Goal: Task Accomplishment & Management: Manage account settings

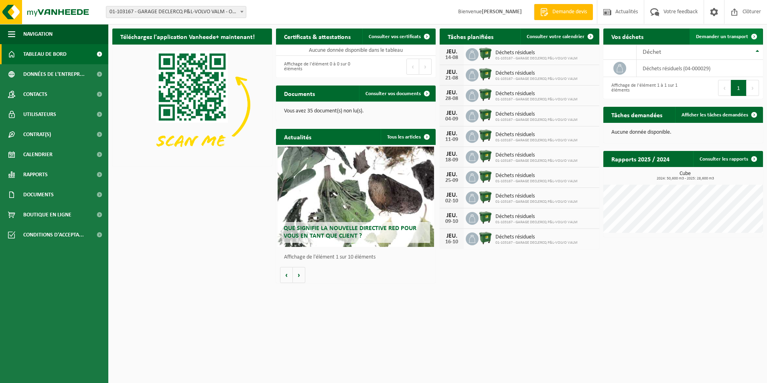
click at [751, 34] on span at bounding box center [754, 36] width 16 height 16
click at [658, 67] on td "déchets résiduels (04-000029)" at bounding box center [699, 68] width 126 height 17
click at [551, 37] on span "Consulter votre calendrier" at bounding box center [556, 36] width 58 height 5
click at [58, 158] on link "Calendrier" at bounding box center [54, 154] width 108 height 20
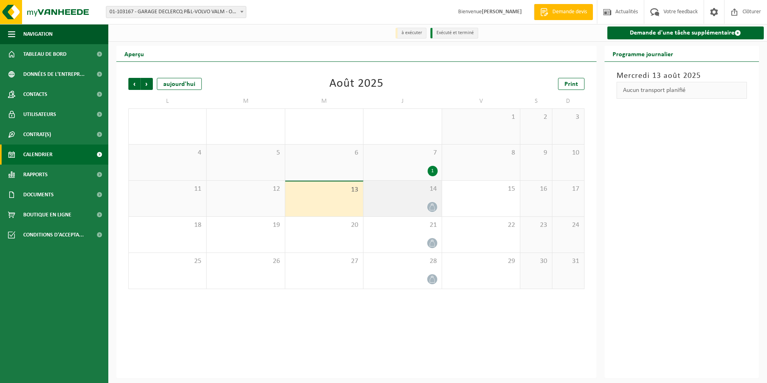
click at [407, 202] on div at bounding box center [402, 206] width 70 height 11
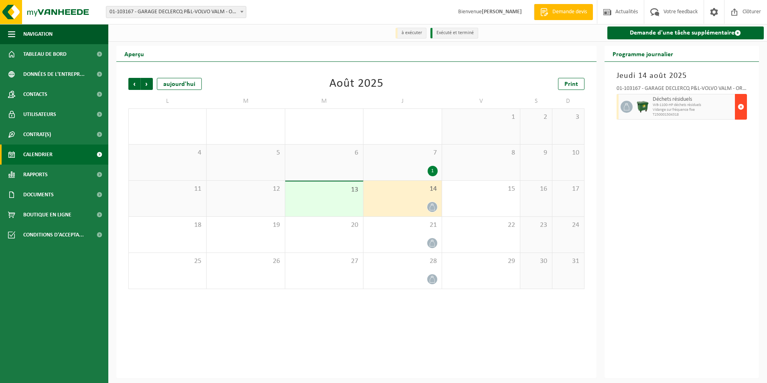
click at [739, 107] on span "button" at bounding box center [740, 107] width 6 height 16
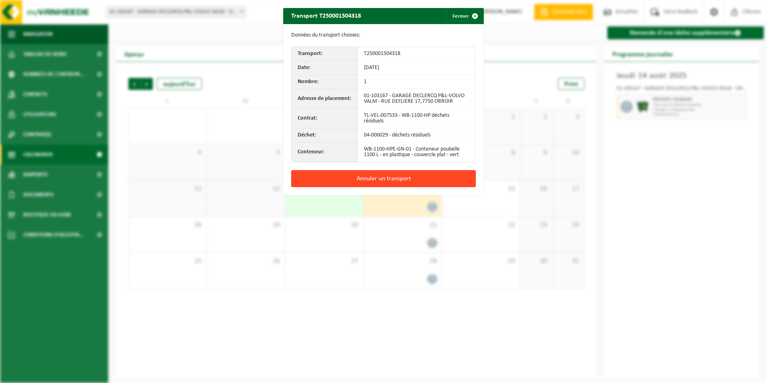
click at [382, 180] on button "Annuler un transport" at bounding box center [383, 178] width 184 height 17
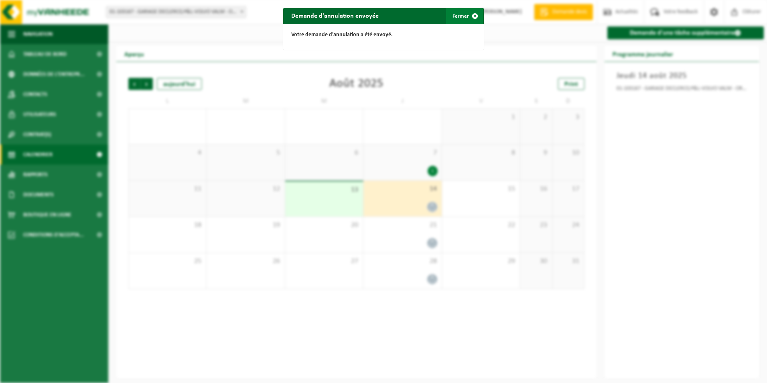
click at [472, 14] on span "button" at bounding box center [475, 16] width 16 height 16
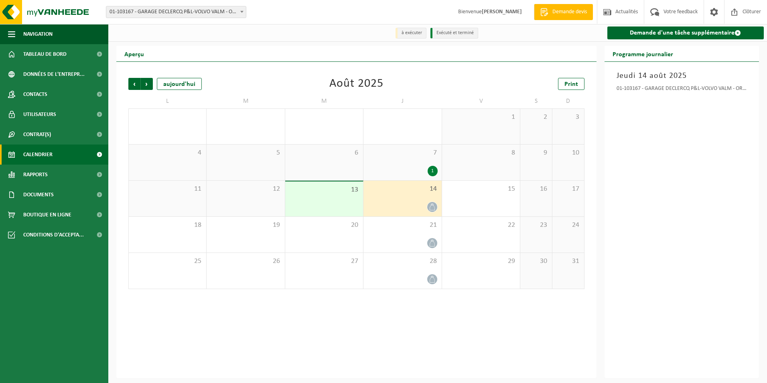
click at [432, 167] on div "1" at bounding box center [432, 171] width 10 height 10
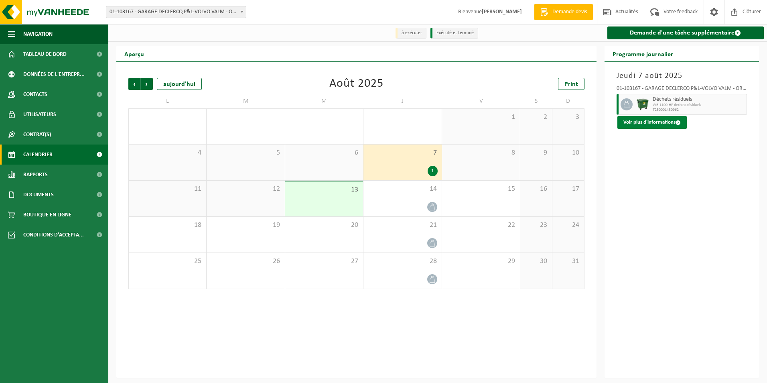
click at [654, 124] on button "Voir plus d'informations" at bounding box center [651, 122] width 69 height 13
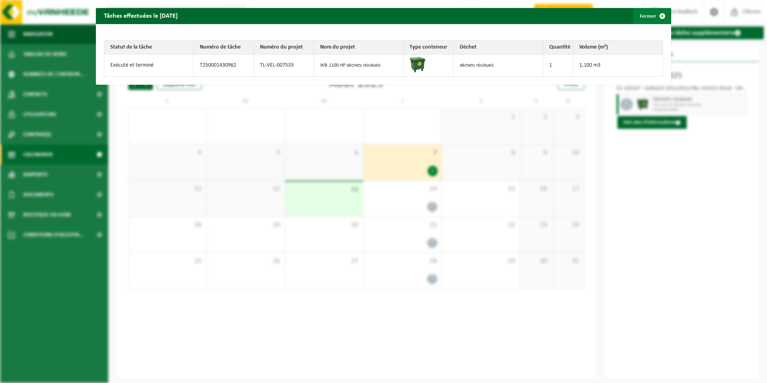
click at [658, 13] on span "button" at bounding box center [662, 16] width 16 height 16
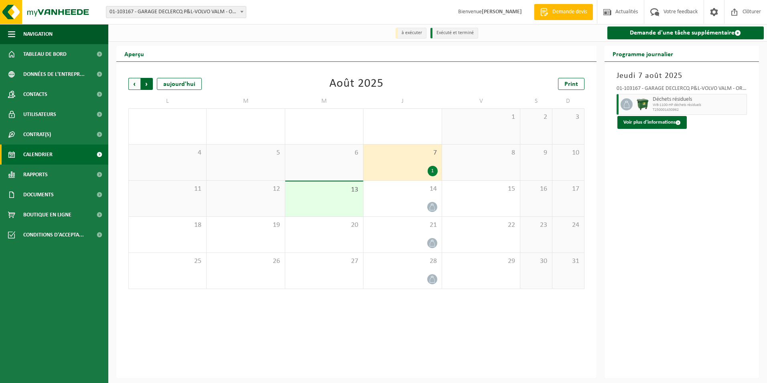
click at [132, 82] on span "Précédent" at bounding box center [134, 84] width 12 height 12
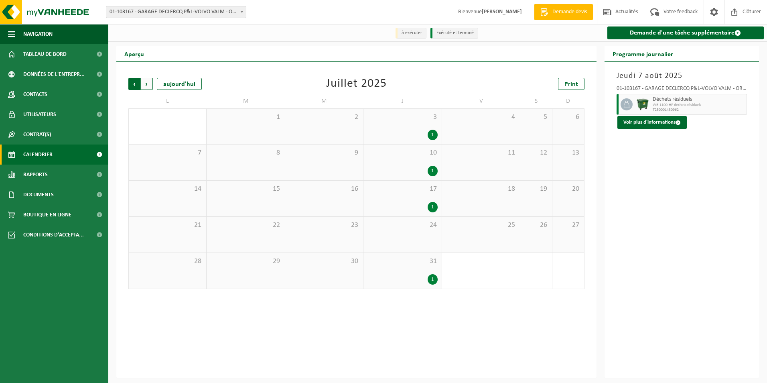
click at [148, 81] on span "Suivant" at bounding box center [147, 84] width 12 height 12
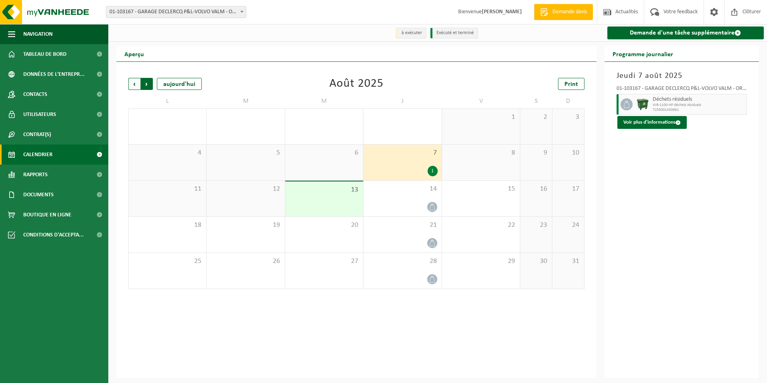
click at [133, 82] on span "Précédent" at bounding box center [134, 84] width 12 height 12
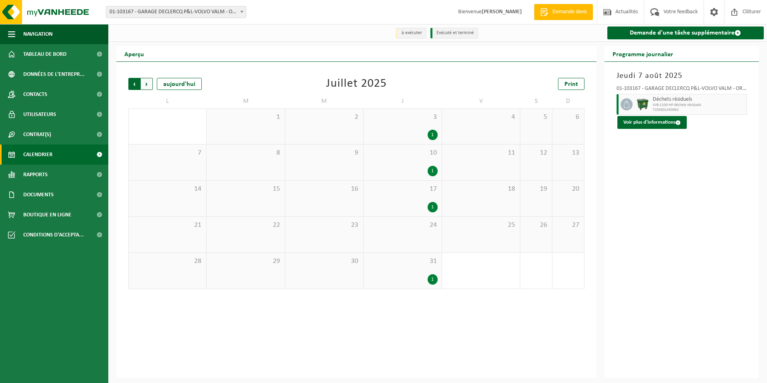
click at [146, 82] on span "Suivant" at bounding box center [147, 84] width 12 height 12
